Goal: Contribute content: Contribute content

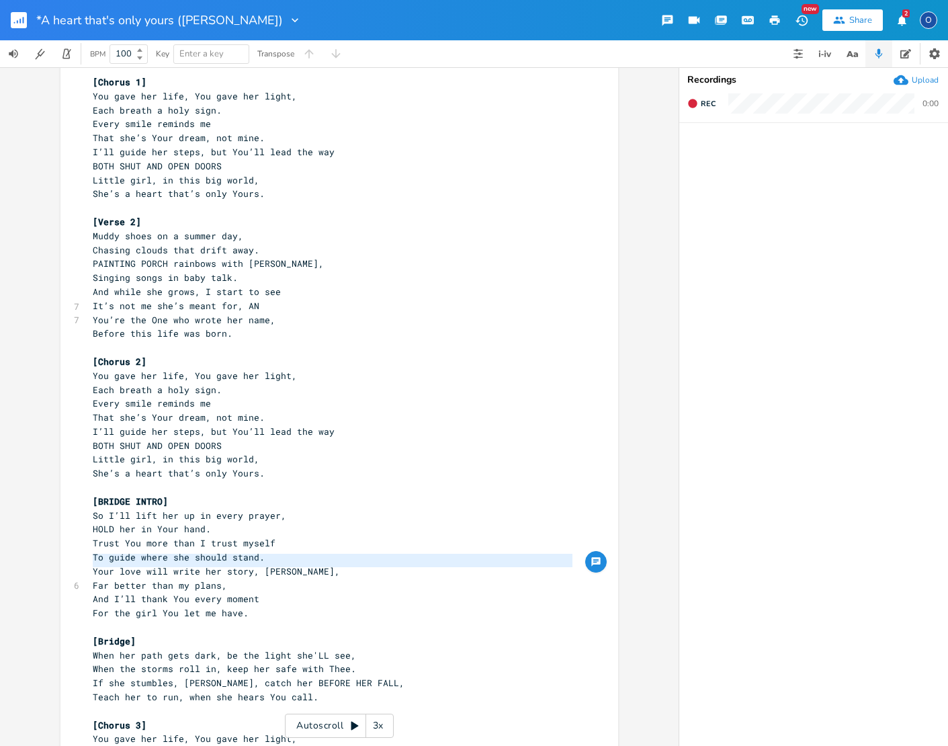
scroll to position [153, 0]
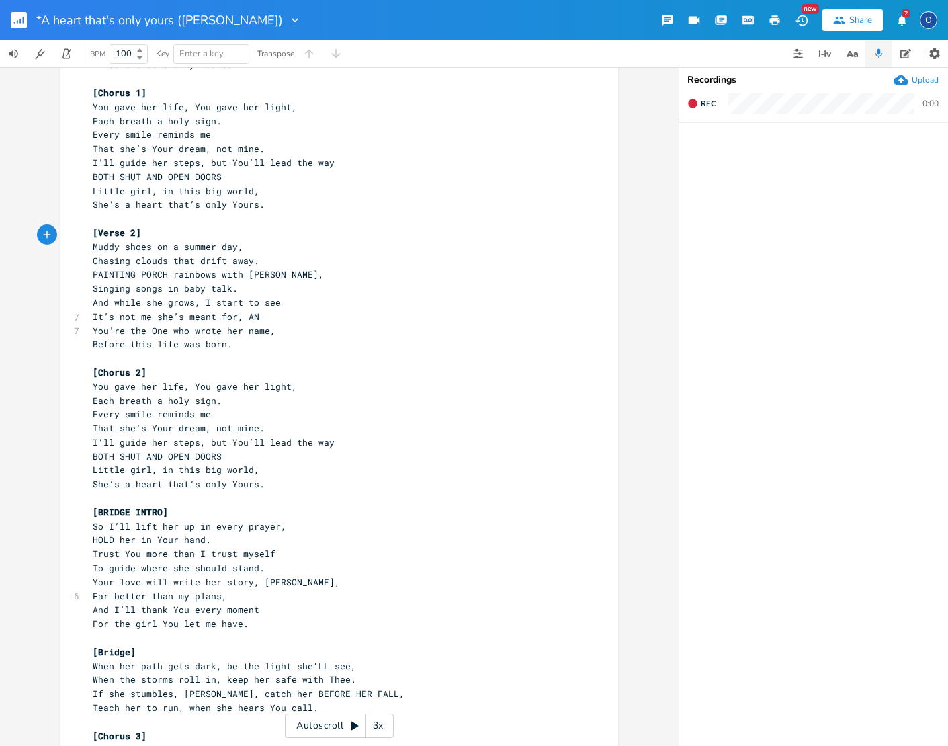
click at [90, 240] on pre "Muddy shoes on a summer day," at bounding box center [332, 247] width 485 height 14
click at [273, 296] on pre "And while she grows, I start to see" at bounding box center [332, 303] width 485 height 14
type textarea ","
type textarea "AN"
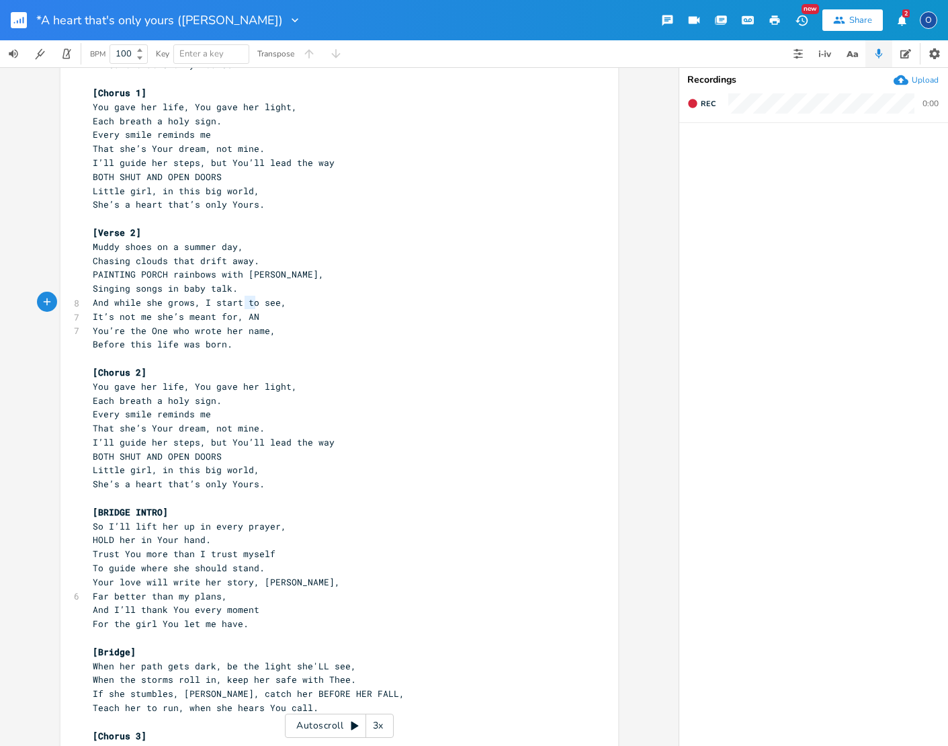
drag, startPoint x: 243, startPoint y: 302, endPoint x: 252, endPoint y: 302, distance: 8.7
click at [252, 310] on pre "It’s not me she’s meant for, AN" at bounding box center [332, 317] width 485 height 14
drag, startPoint x: 90, startPoint y: 313, endPoint x: 100, endPoint y: 339, distance: 28.7
click at [93, 325] on span "You’re the One who wrote her name," at bounding box center [184, 331] width 183 height 12
type textarea "An'"
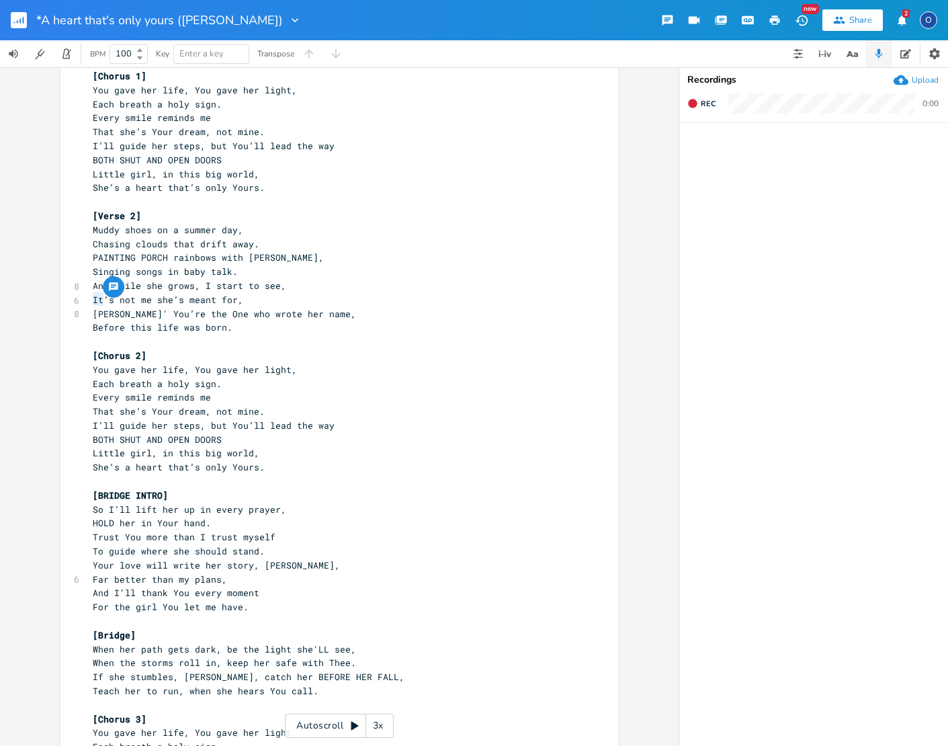
drag, startPoint x: 91, startPoint y: 298, endPoint x: 98, endPoint y: 298, distance: 7.4
click at [97, 308] on span "[PERSON_NAME]' You’re the One who wrote her name," at bounding box center [224, 314] width 263 height 12
type textarea "AN"
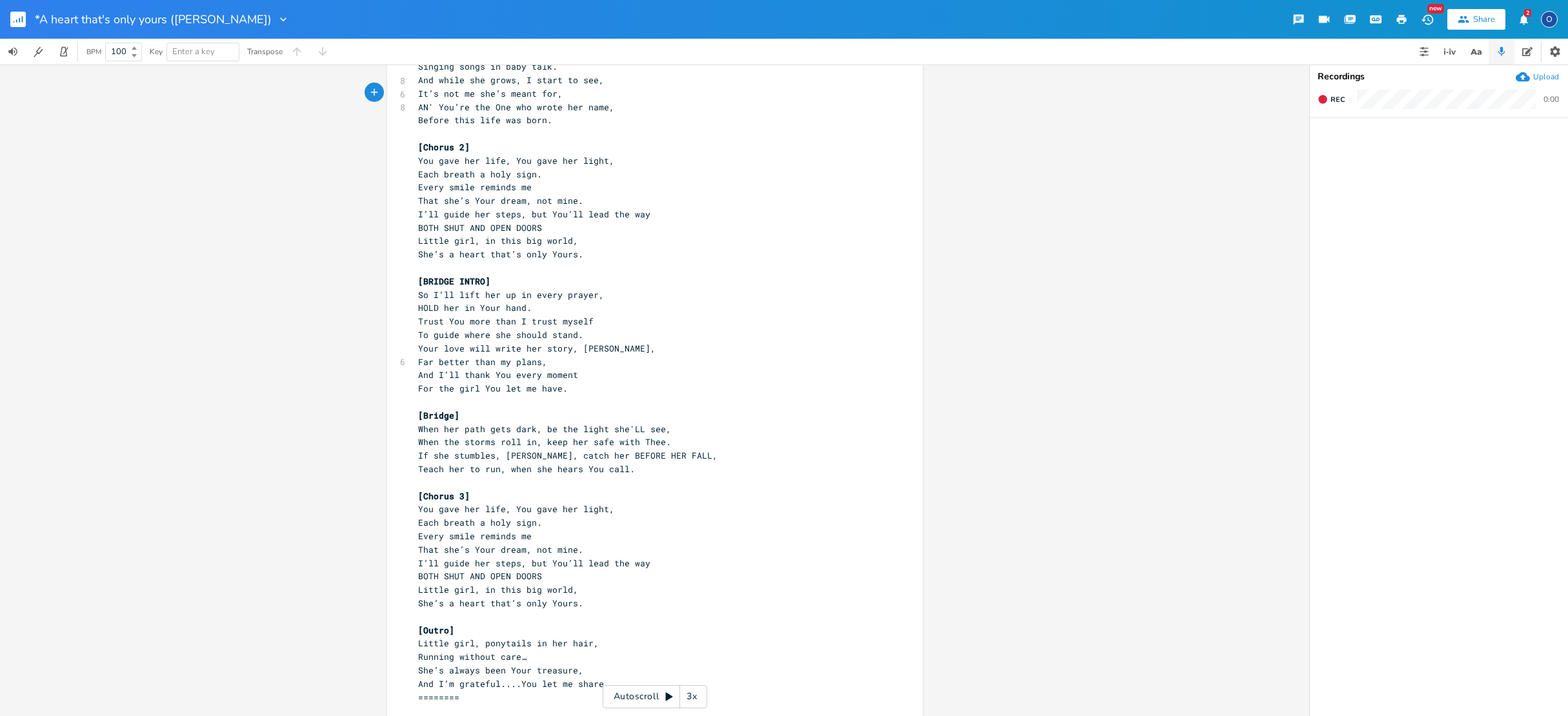
scroll to position [351, 0]
drag, startPoint x: 495, startPoint y: 345, endPoint x: 536, endPoint y: 345, distance: 41.0
click at [535, 362] on span "Far better than my plans," at bounding box center [483, 368] width 129 height 12
type textarea "I CAN"
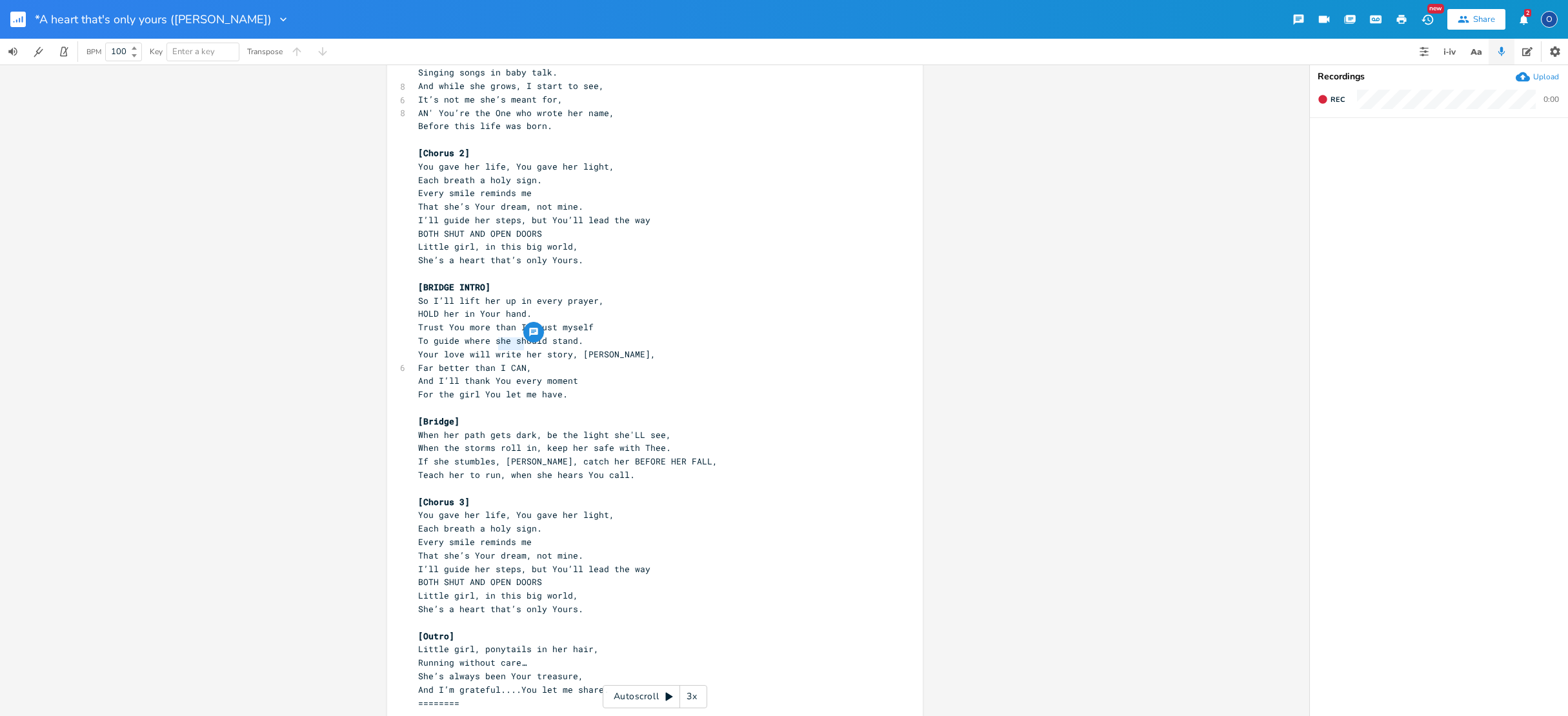
drag, startPoint x: 495, startPoint y: 344, endPoint x: 519, endPoint y: 343, distance: 24.0
click at [519, 362] on span "Far better than I CAN," at bounding box center [475, 368] width 113 height 12
type textarea "my plans"
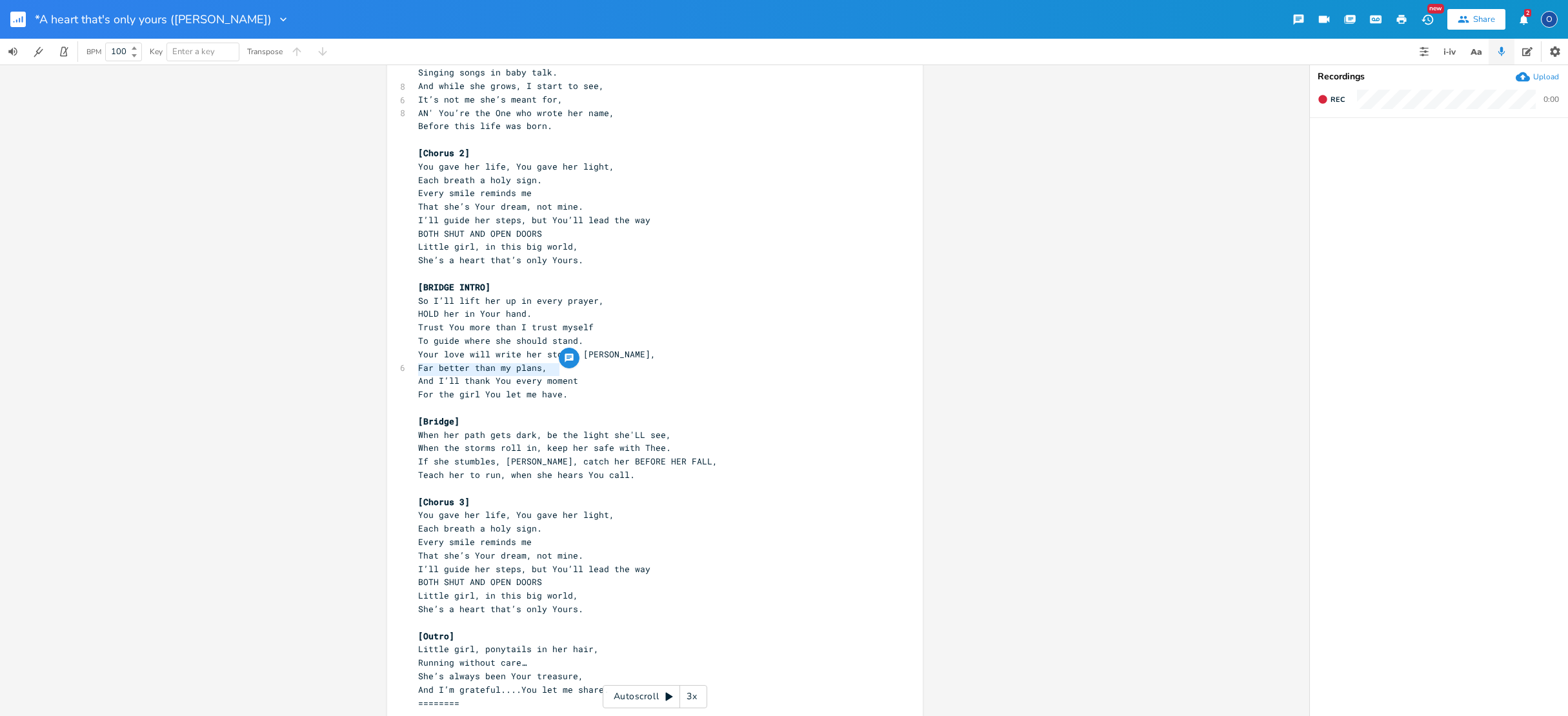
drag, startPoint x: 414, startPoint y: 370, endPoint x: 554, endPoint y: 369, distance: 140.0
click at [554, 389] on span "For the girl You let me have." at bounding box center [494, 394] width 150 height 12
type textarea "YOU LET ME HOLD HER LITTLE HANDS"
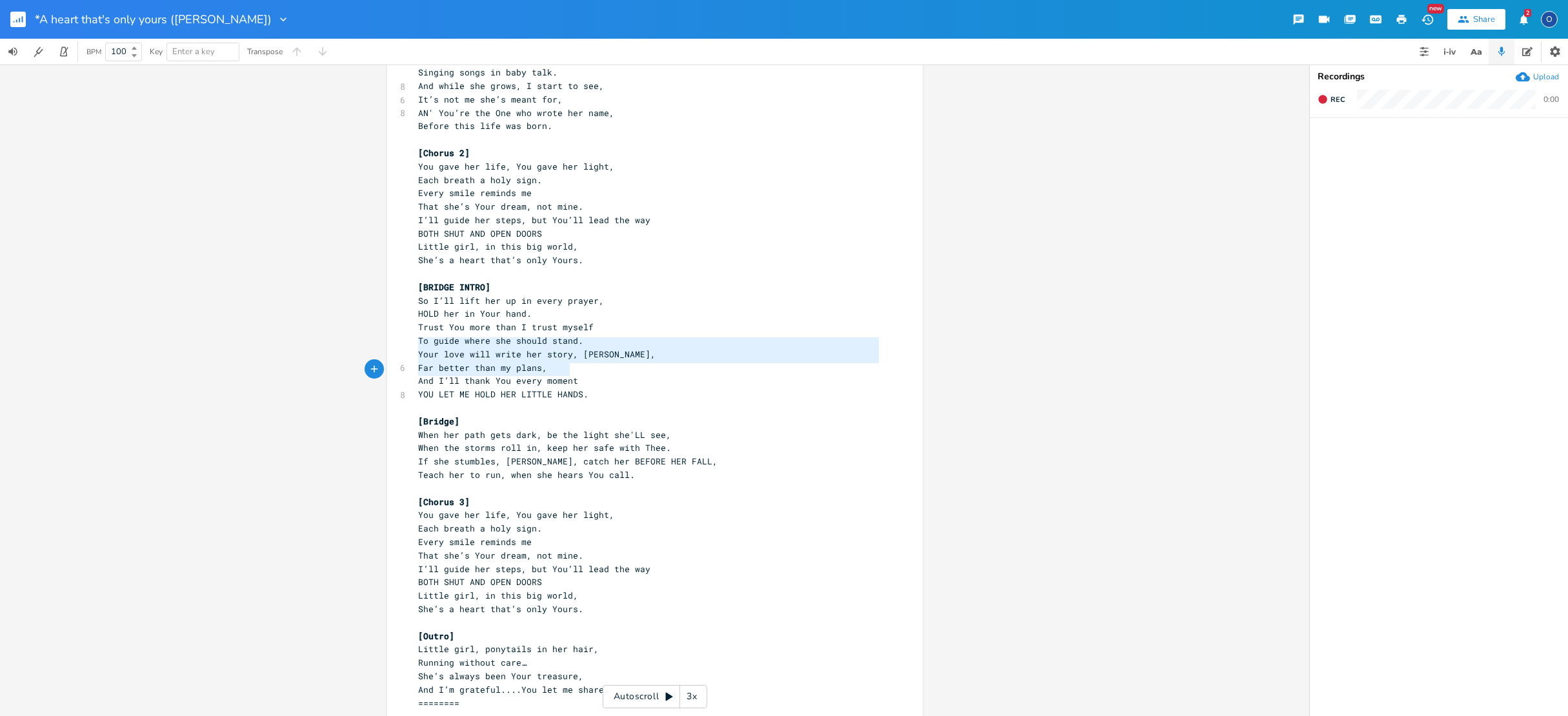
type textarea "Far better than my plans, And I’ll thank You every moment YOU LET ME HOLD HER L…"
drag, startPoint x: 414, startPoint y: 346, endPoint x: 582, endPoint y: 367, distance: 169.3
click at [582, 367] on div "Far better than my plans, And I’ll thank You every moment YOU LET ME HOLD HER L…" at bounding box center [655, 237] width 536 height 1034
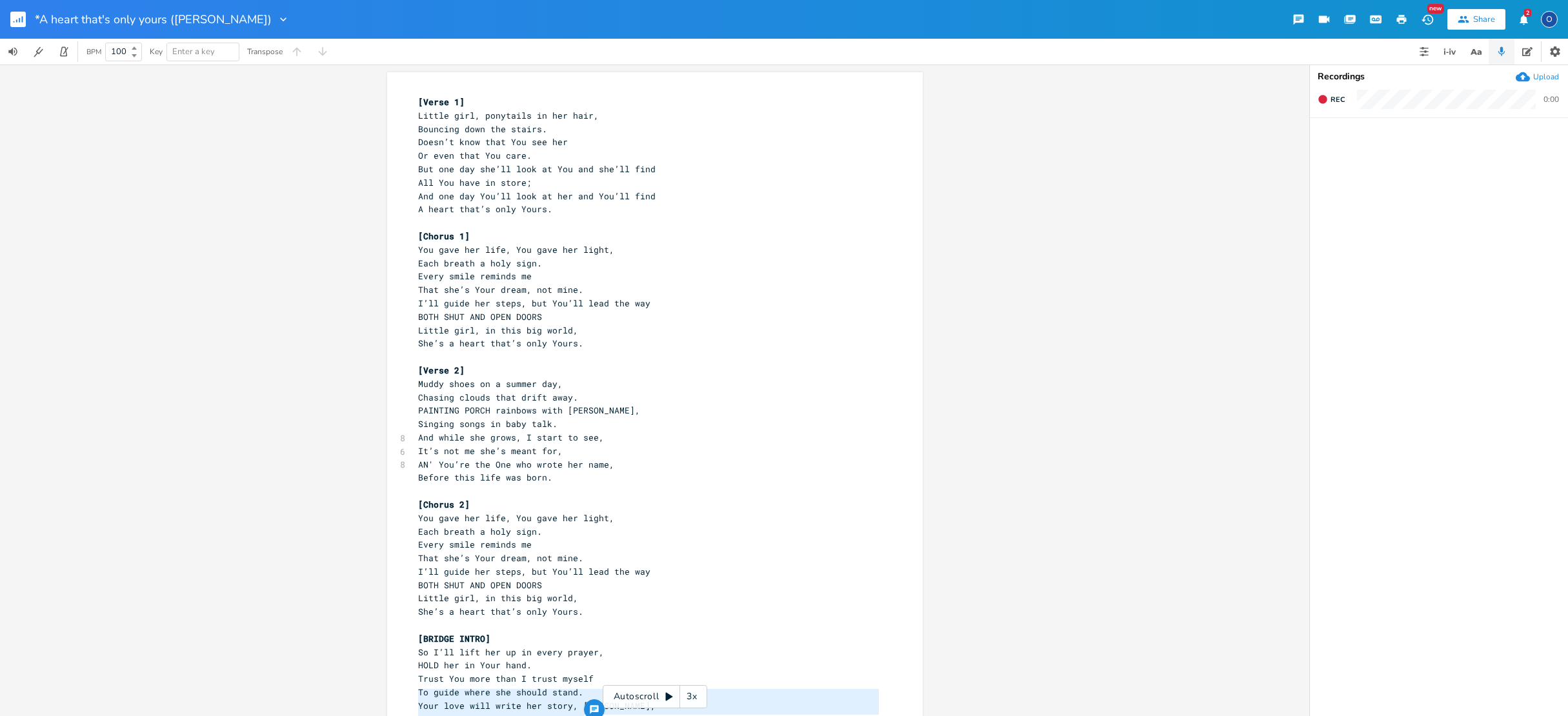
scroll to position [0, 0]
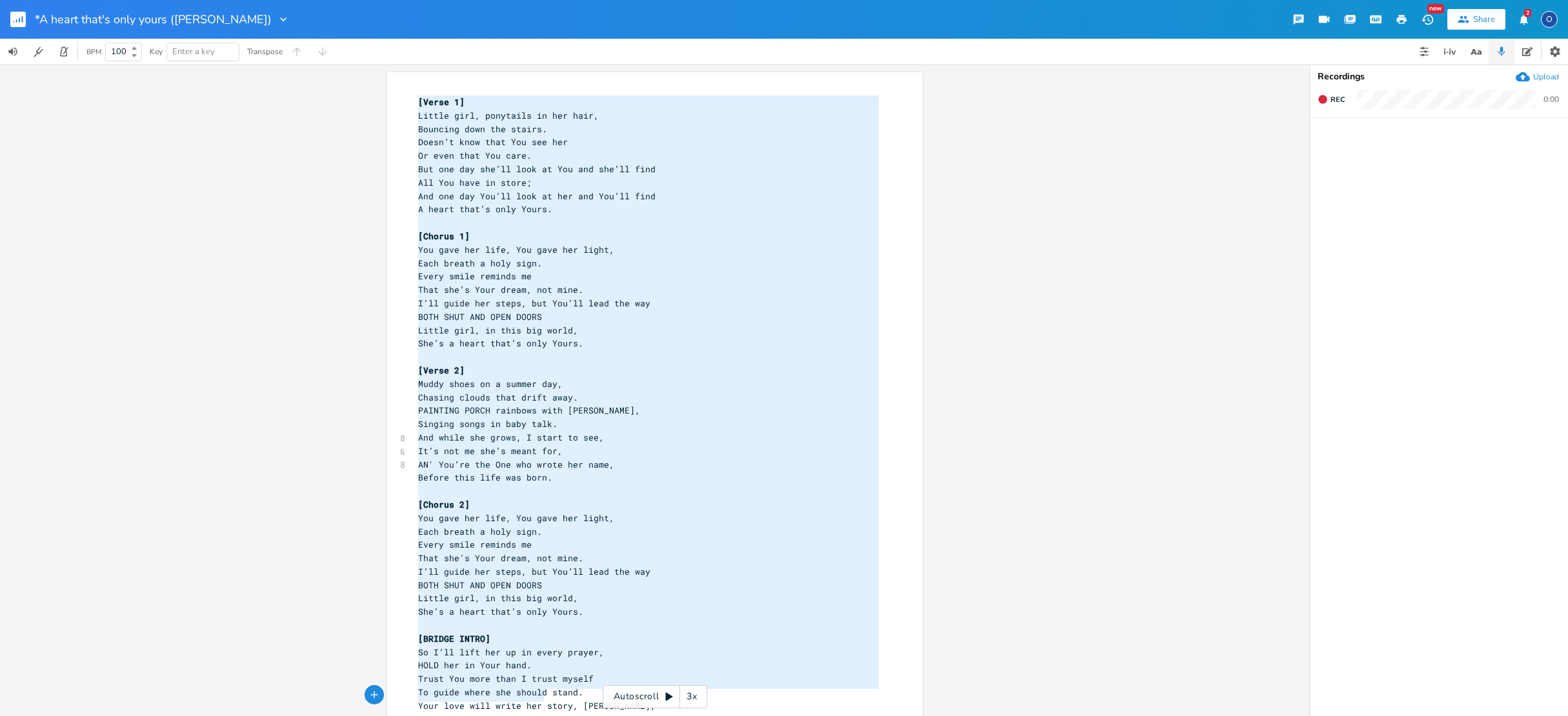
type textarea "[Lorem 4] Ipsumd sita, consectet ad eli sedd, Eiusmodt inci utl etdolo. Magna’a…"
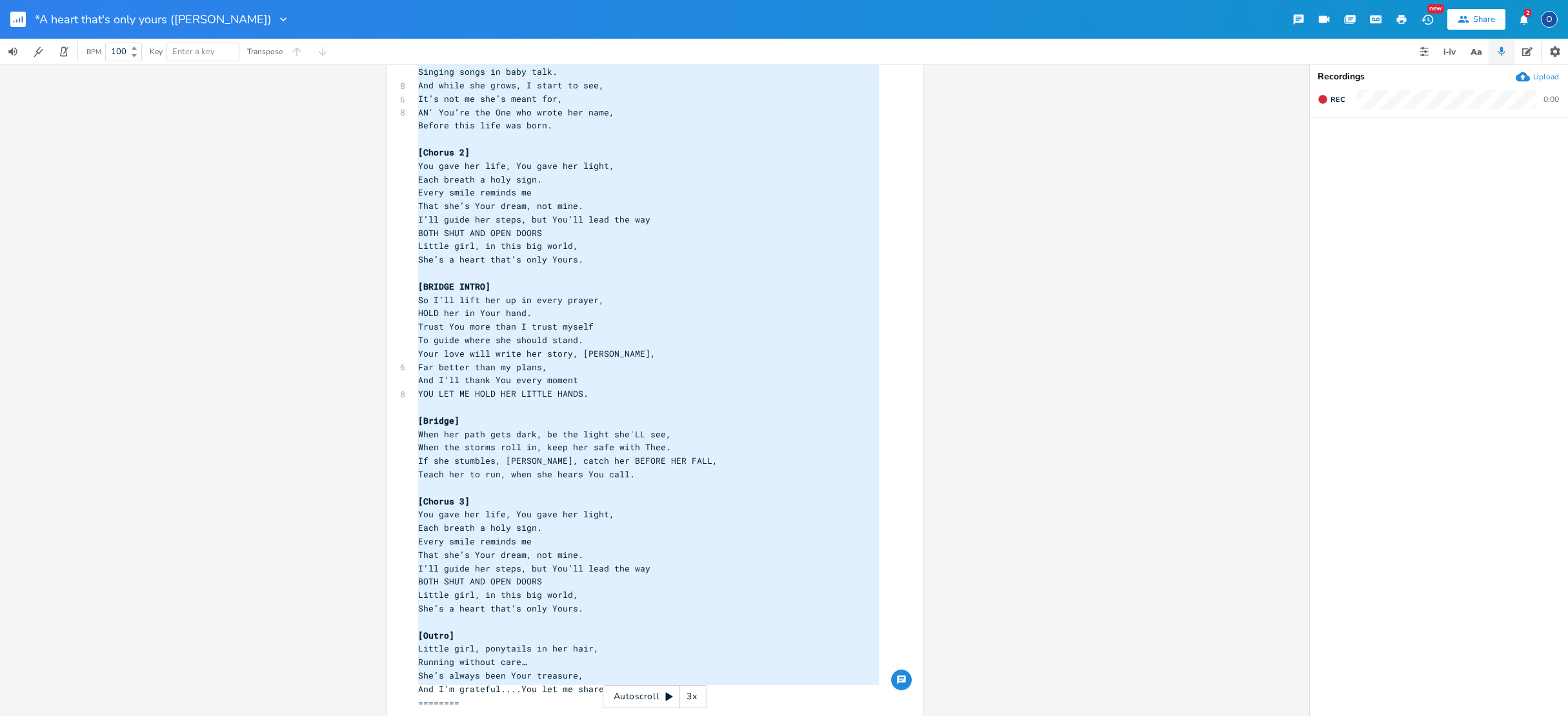
drag, startPoint x: 413, startPoint y: 98, endPoint x: 664, endPoint y: 752, distance: 700.5
click at [664, 715] on html "*A heart that's only yours ([PERSON_NAME]) New Share 2 O BPM 100 Key Enter a ke…" at bounding box center [784, 358] width 1568 height 716
